Goal: Information Seeking & Learning: Learn about a topic

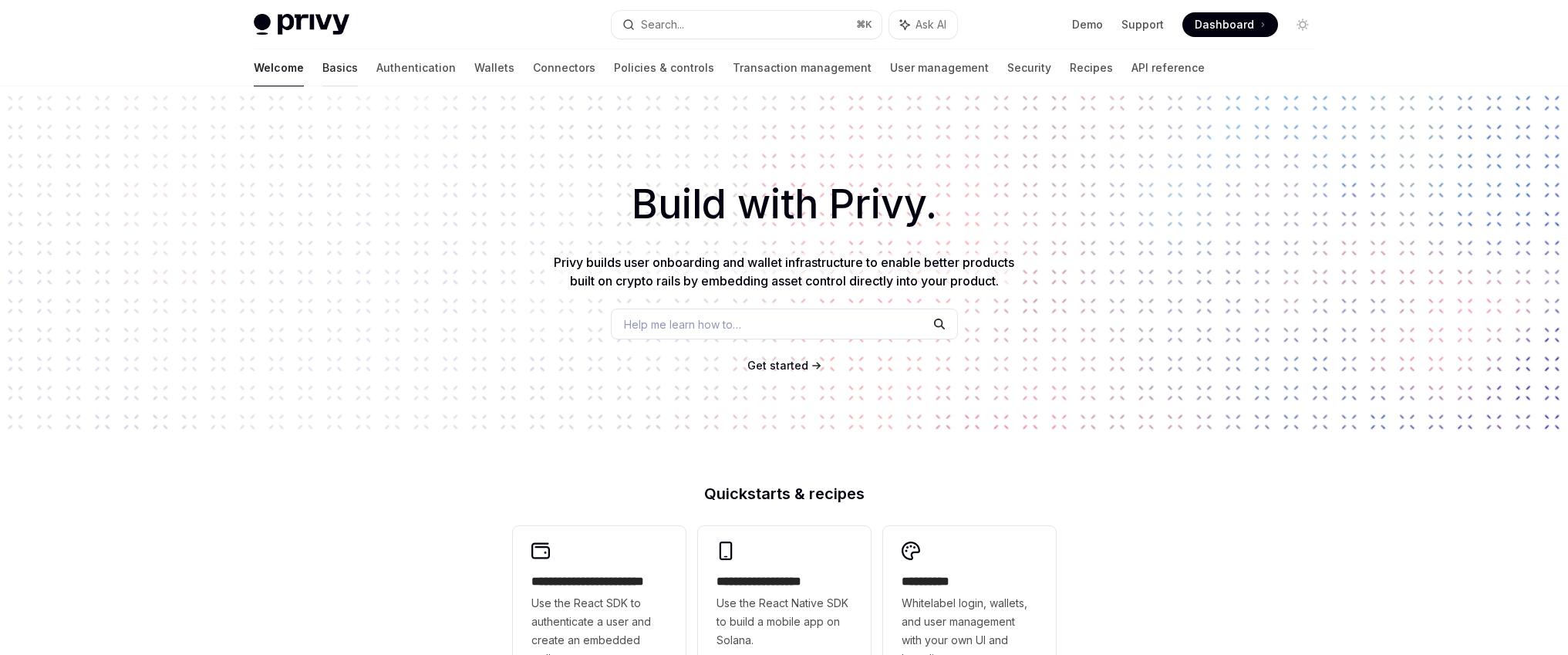
click at [322, 68] on link "Basics" at bounding box center [340, 68] width 36 height 37
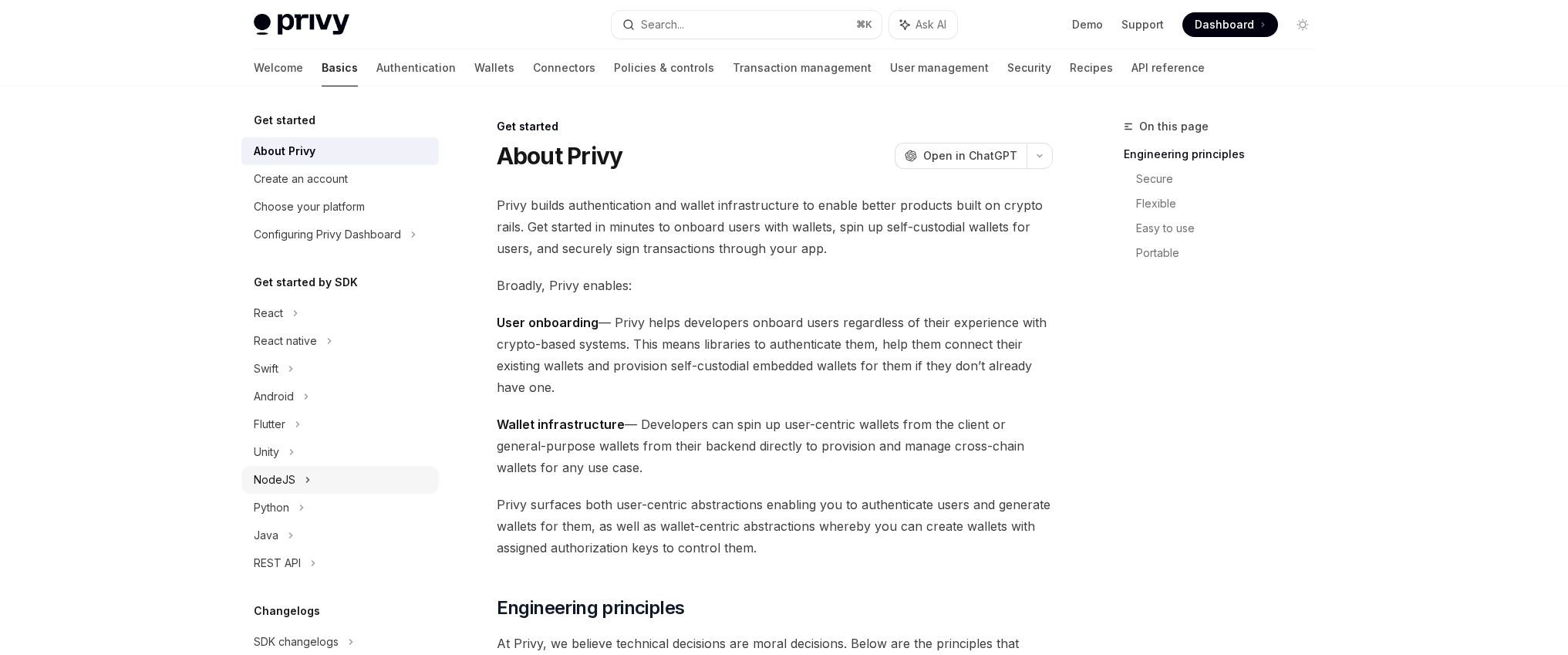
click at [310, 477] on div "NodeJS" at bounding box center [340, 480] width 198 height 28
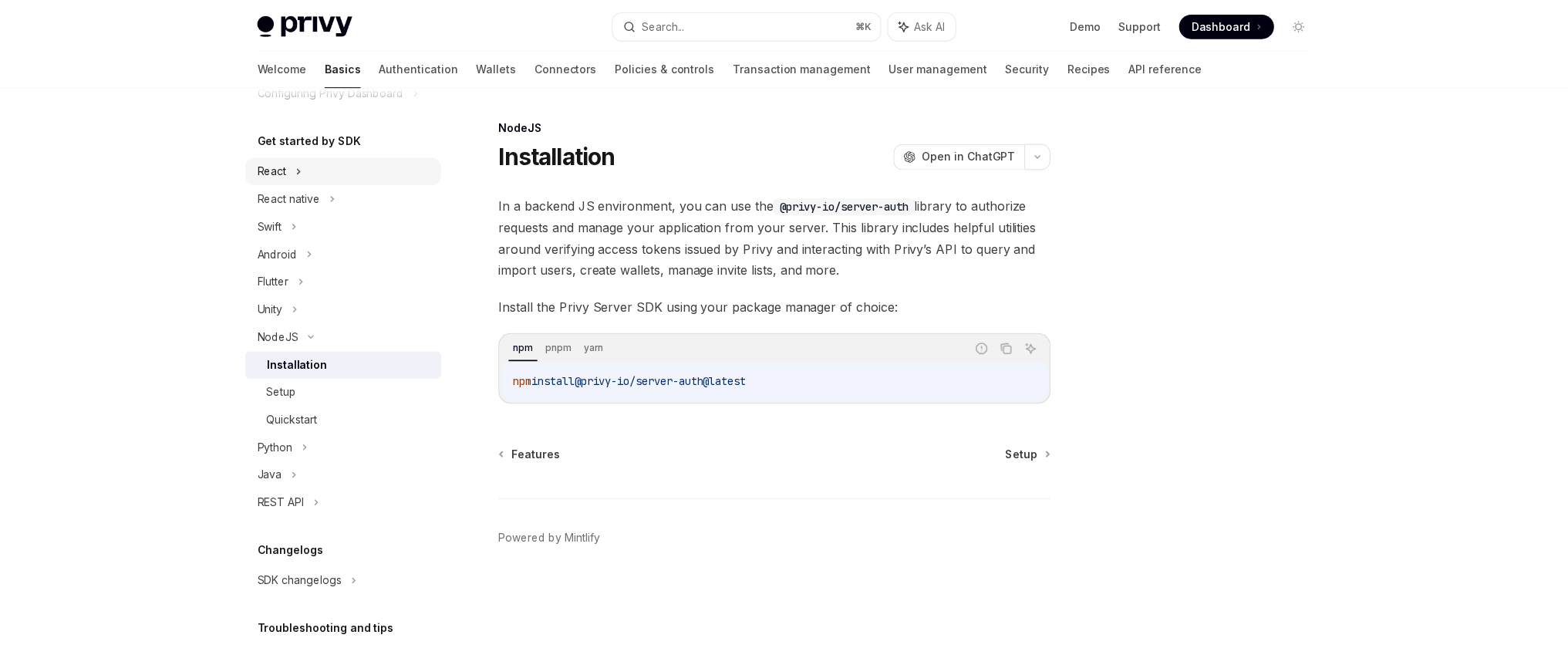
scroll to position [141, 0]
click at [312, 170] on div "React" at bounding box center [346, 172] width 198 height 28
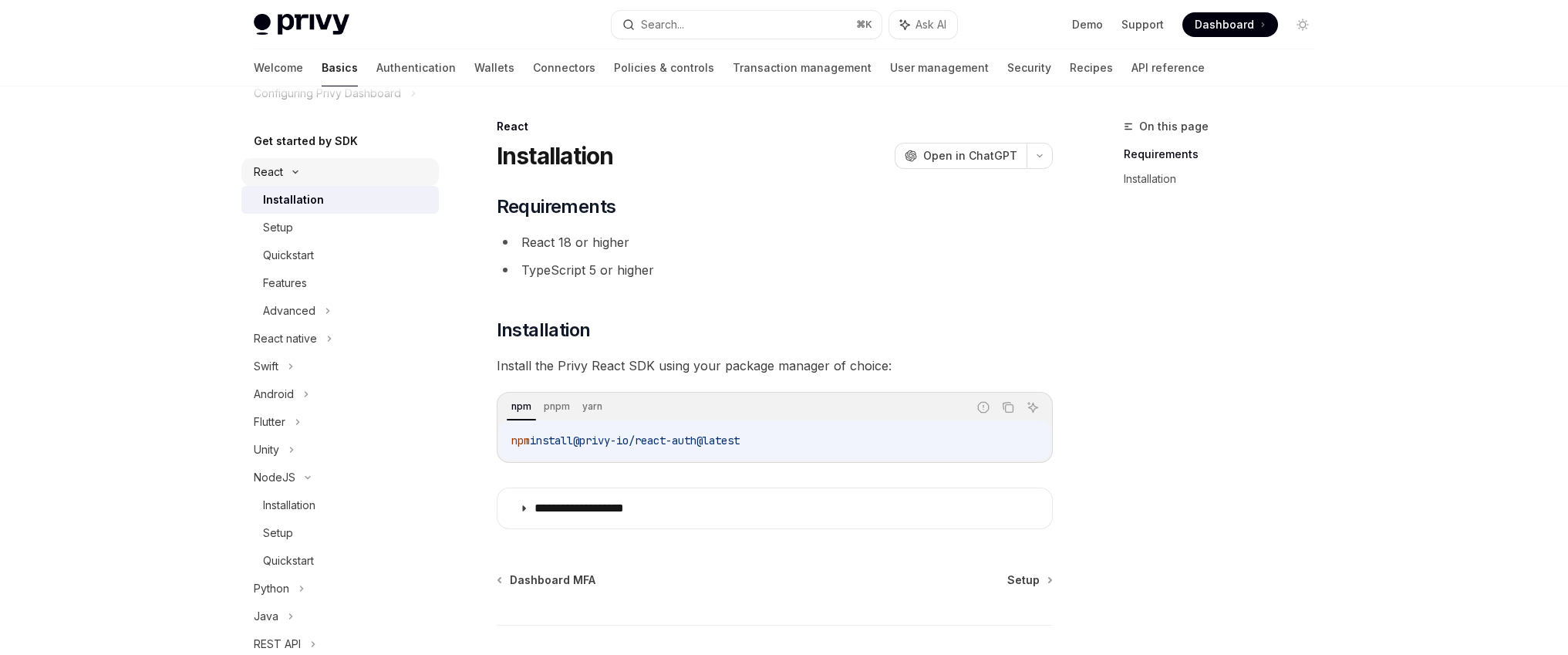
click at [295, 175] on div "React" at bounding box center [340, 172] width 198 height 28
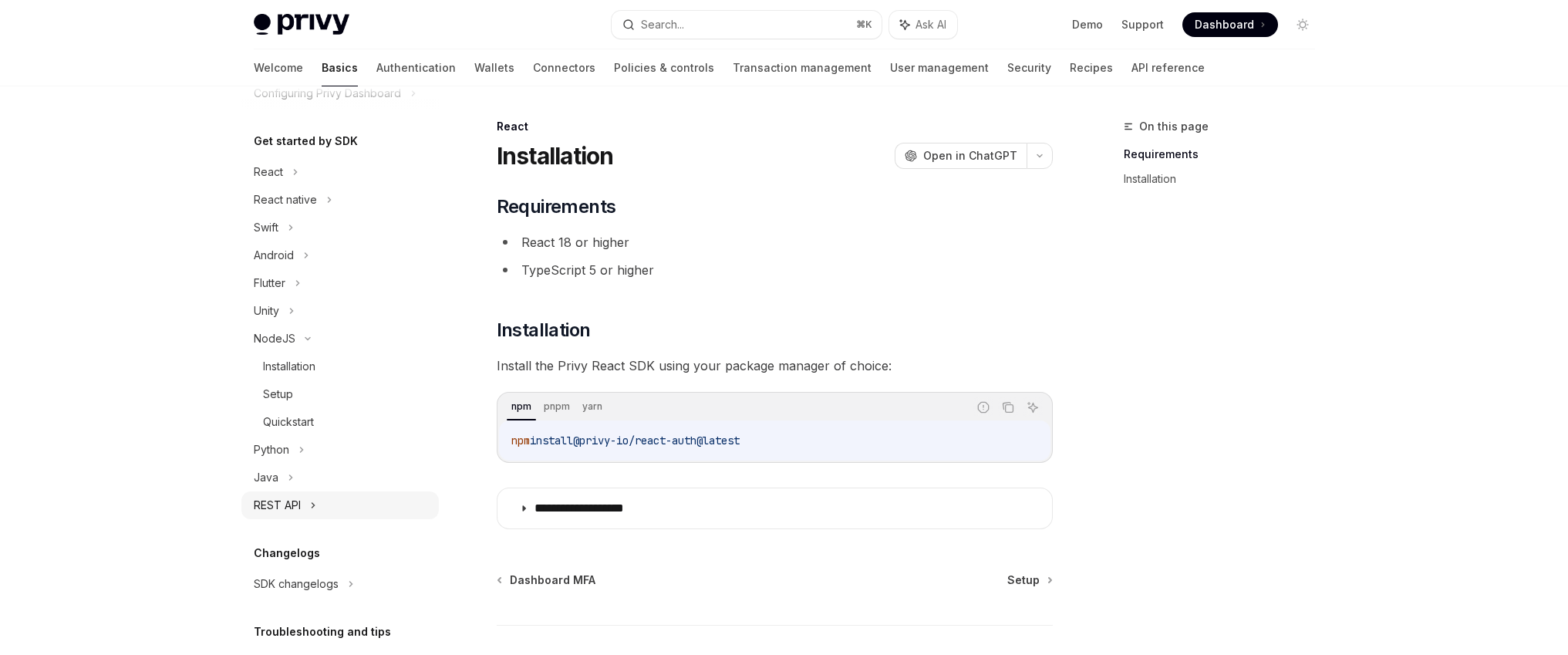
click at [316, 498] on icon at bounding box center [313, 505] width 6 height 19
type textarea "*"
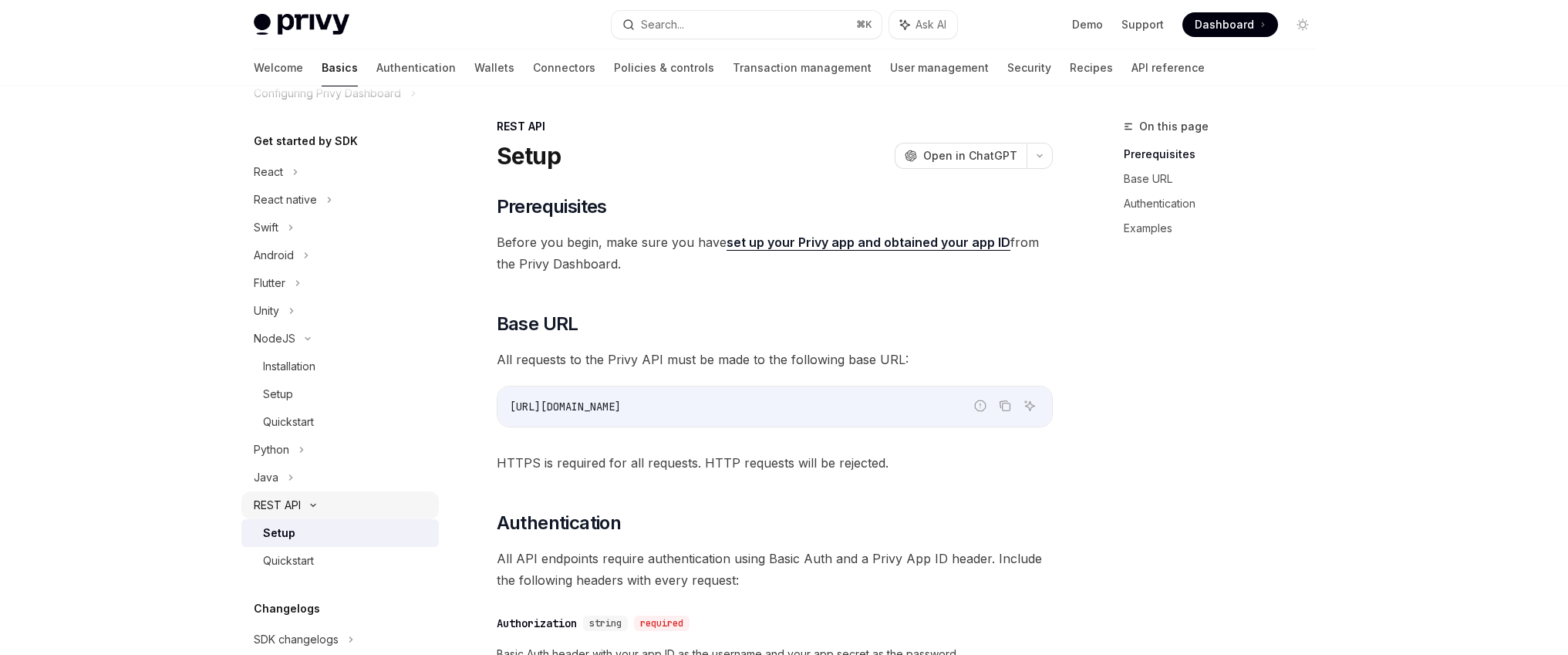
click at [320, 512] on div "REST API" at bounding box center [340, 505] width 198 height 28
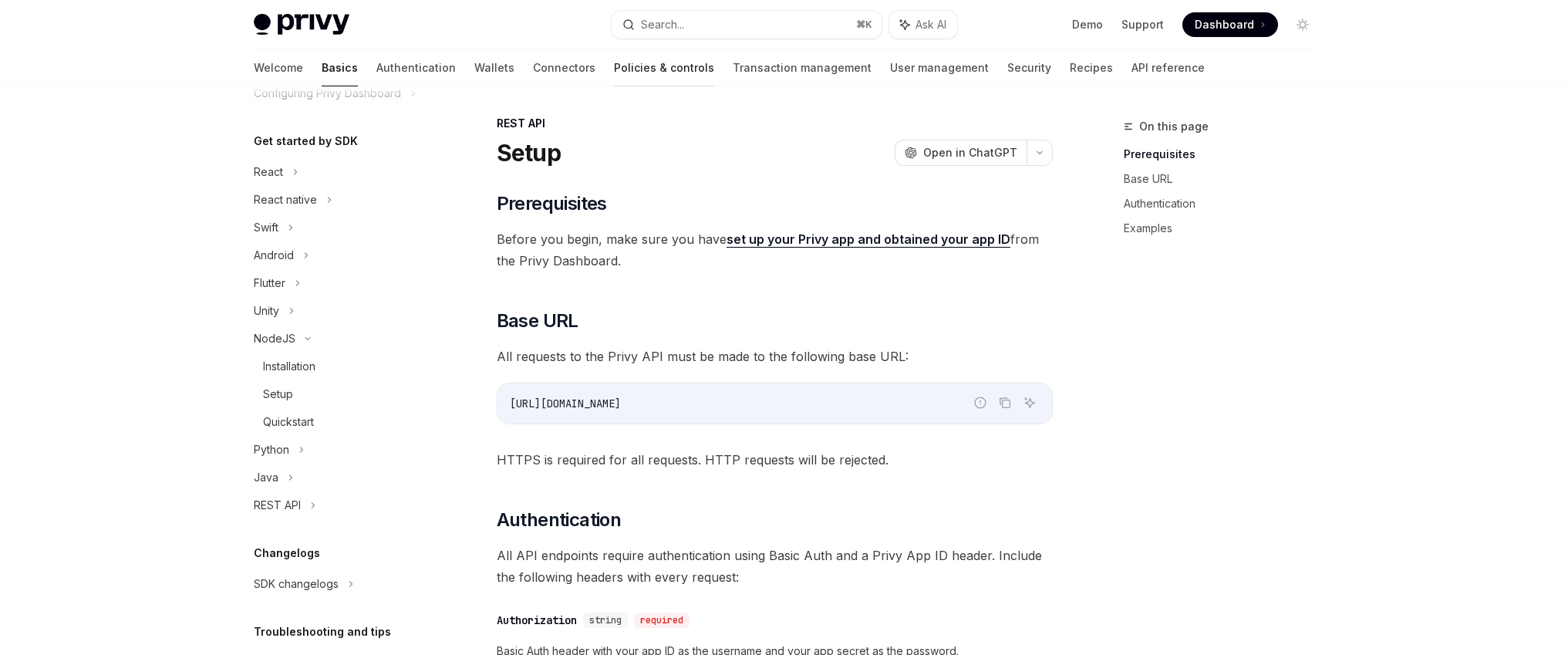
scroll to position [6, 0]
